Goal: Task Accomplishment & Management: Use online tool/utility

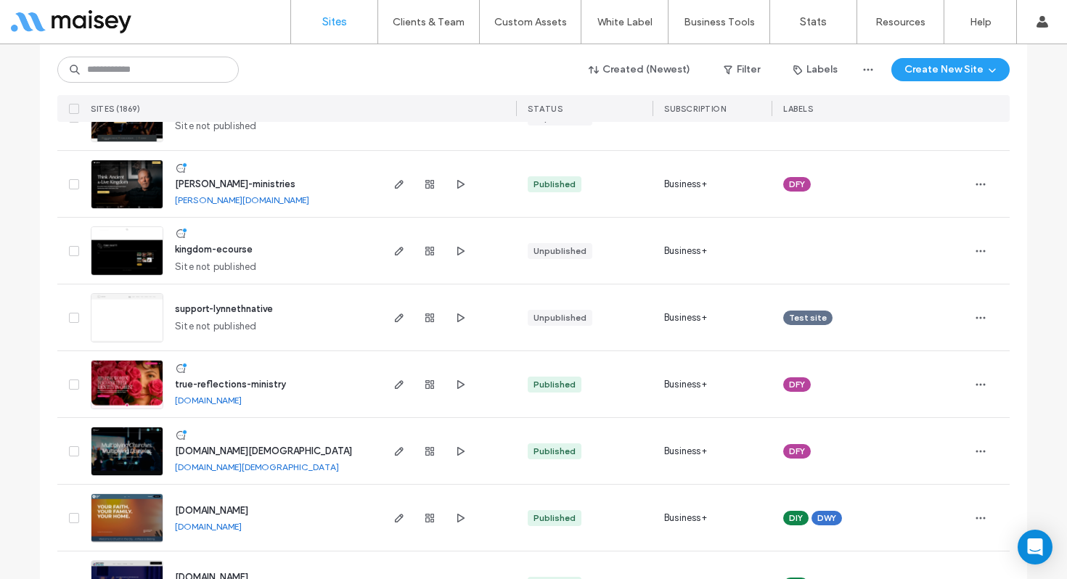
scroll to position [473, 0]
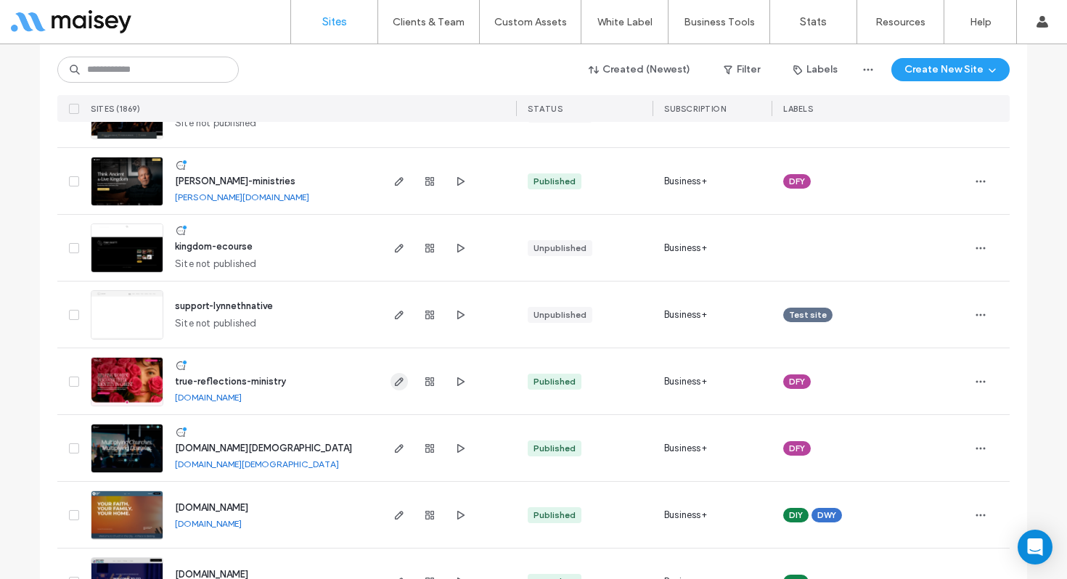
click at [394, 389] on span "button" at bounding box center [399, 381] width 17 height 17
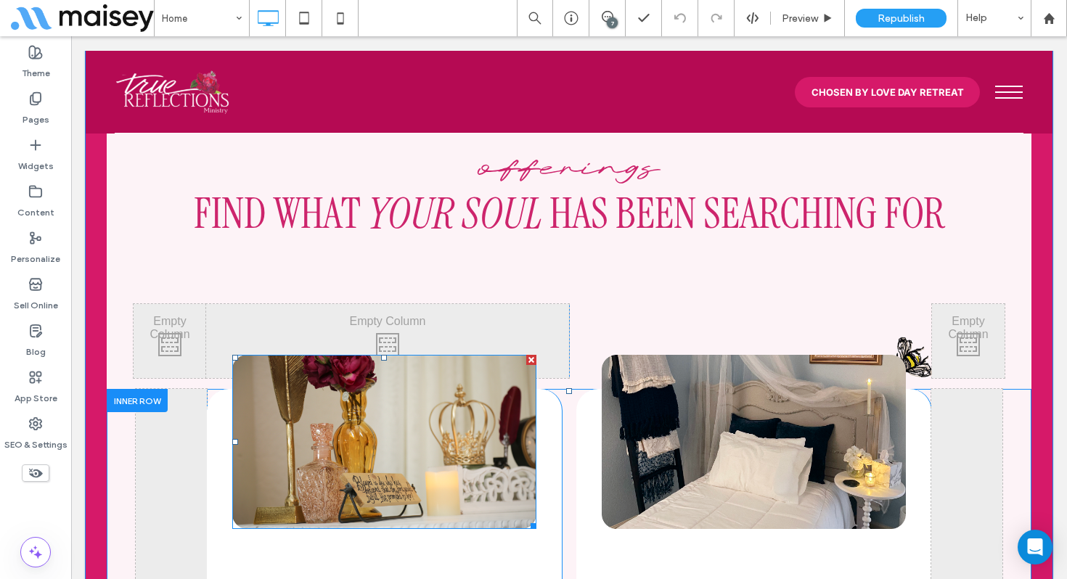
scroll to position [1887, 0]
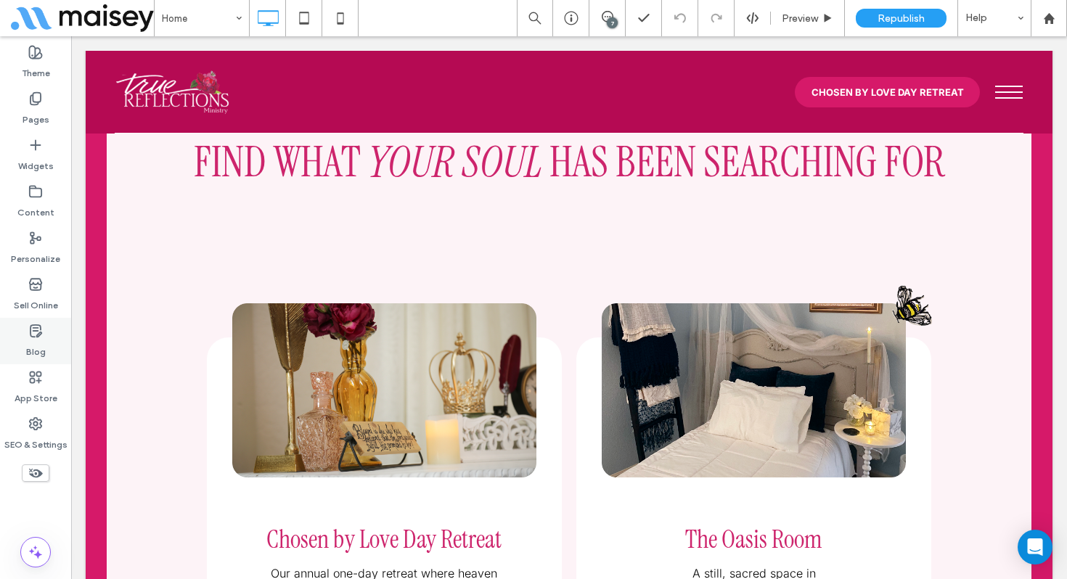
click at [33, 333] on icon at bounding box center [35, 331] width 15 height 15
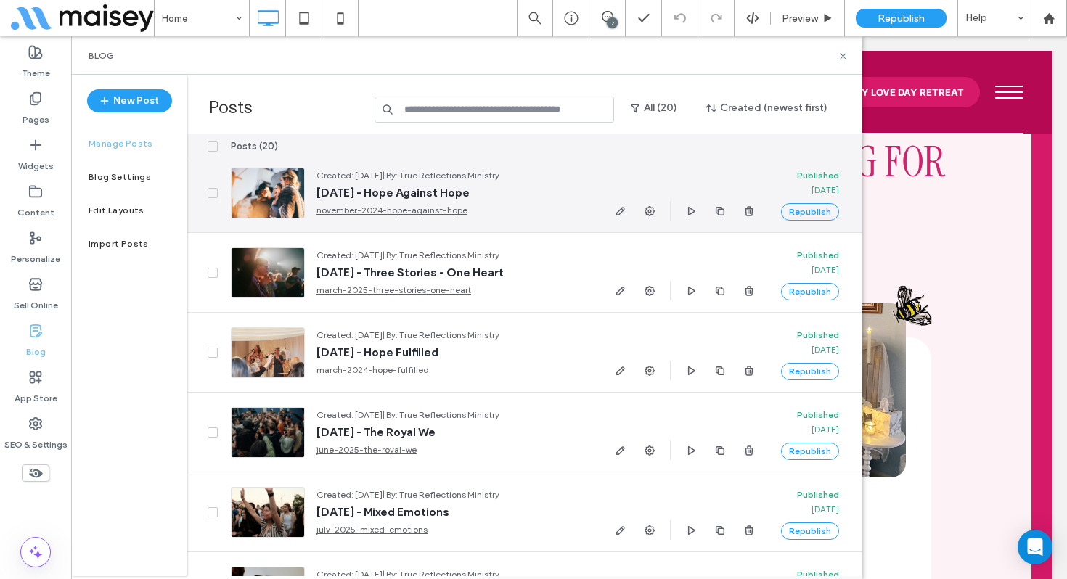
scroll to position [171, 0]
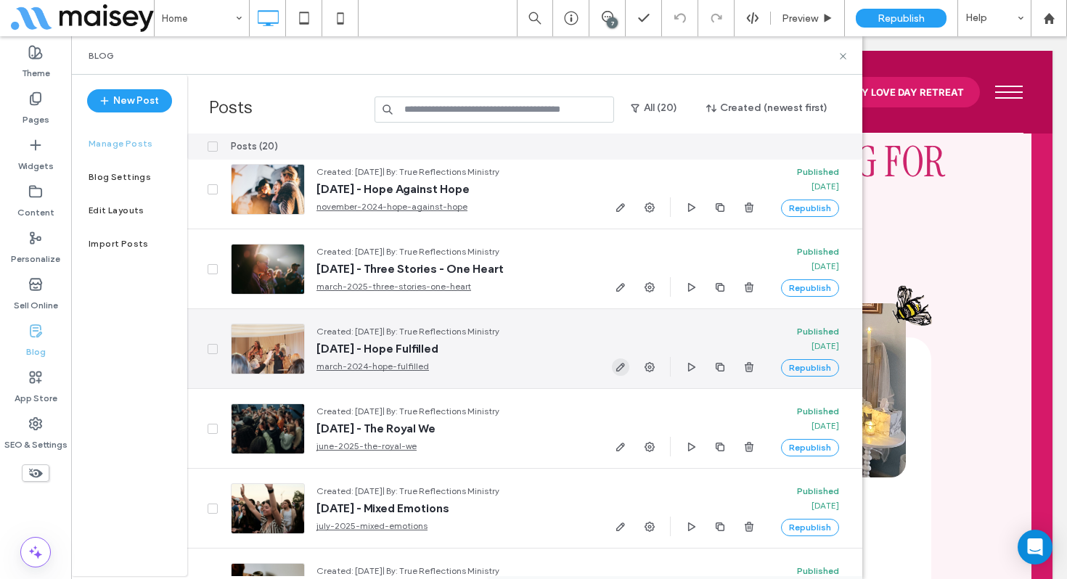
click at [623, 366] on use "button" at bounding box center [620, 367] width 9 height 9
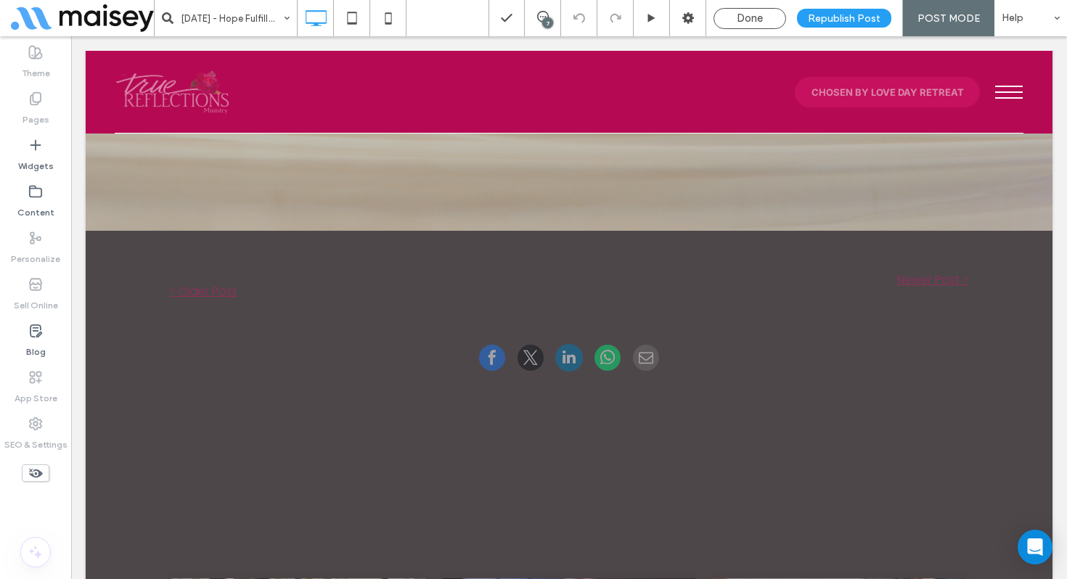
scroll to position [389, 0]
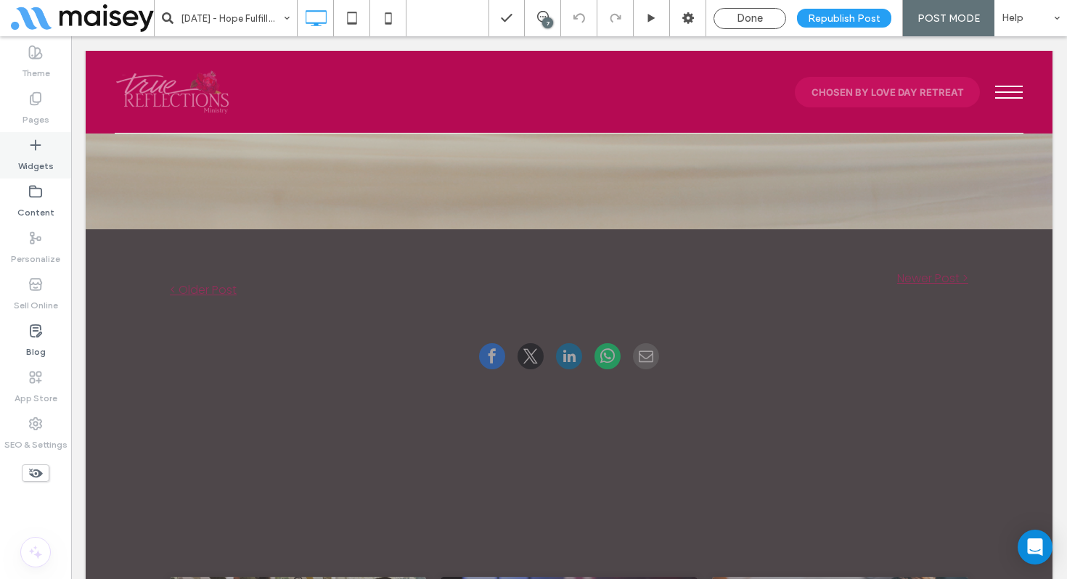
click at [40, 157] on label "Widgets" at bounding box center [36, 162] width 36 height 20
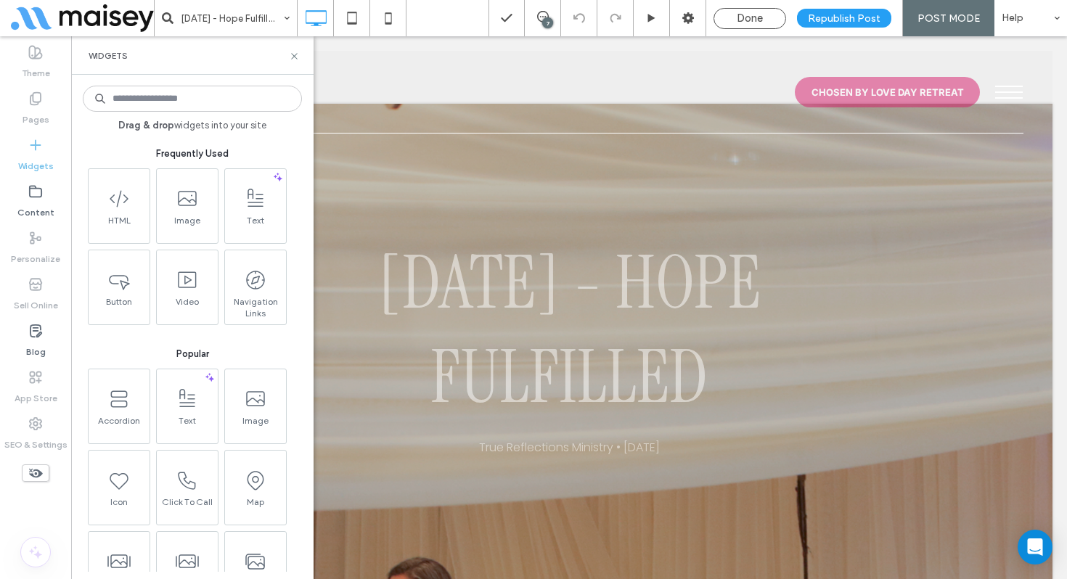
scroll to position [0, 0]
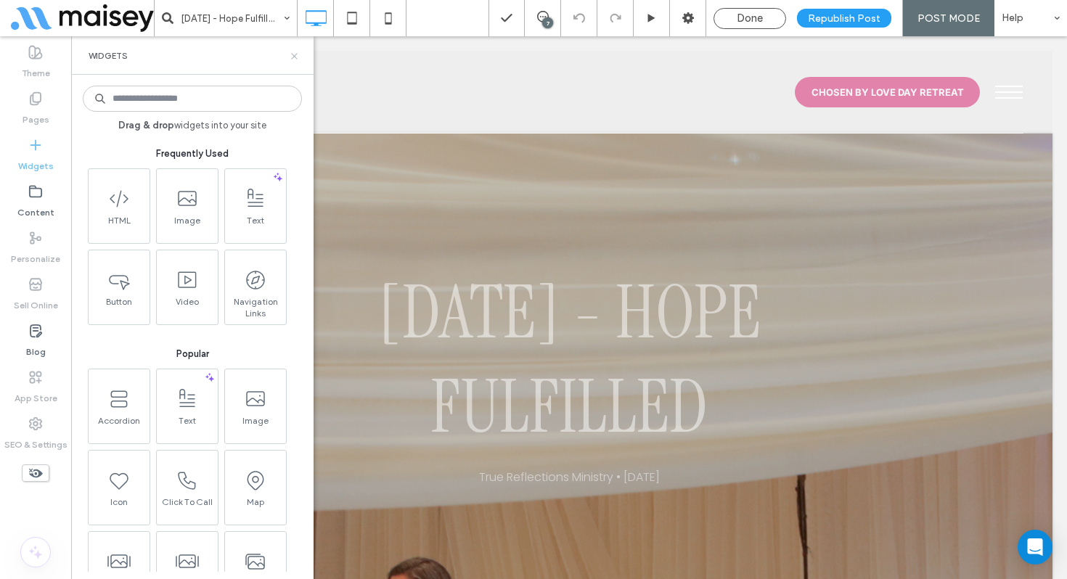
click at [294, 52] on icon at bounding box center [294, 56] width 11 height 11
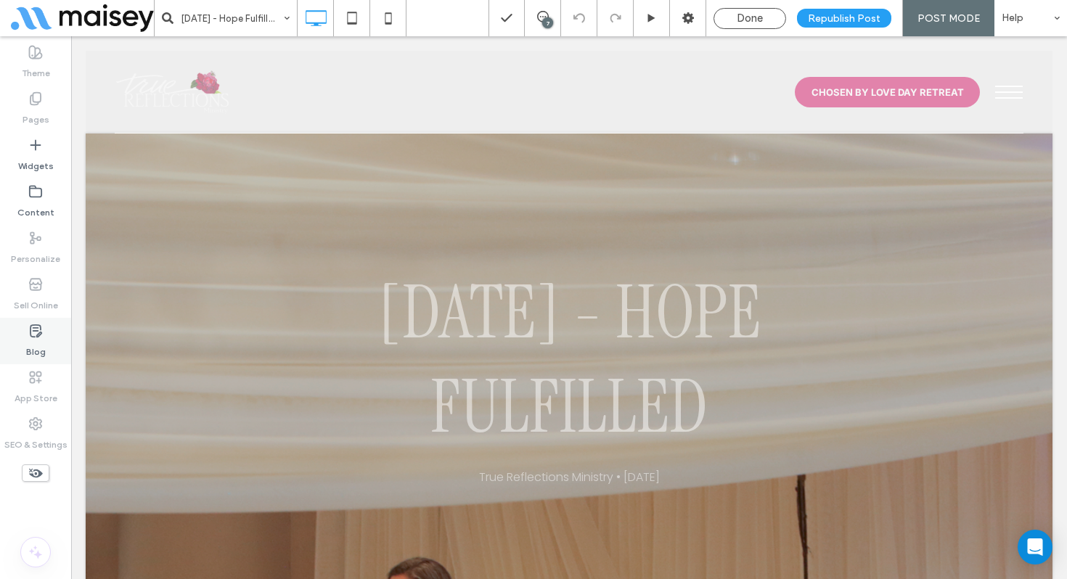
click at [38, 337] on icon at bounding box center [35, 331] width 15 height 15
